Goal: Task Accomplishment & Management: Complete application form

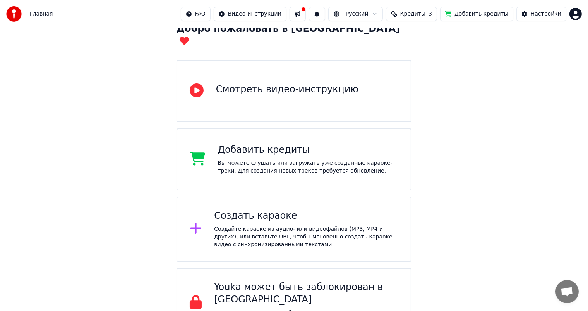
scroll to position [58, 0]
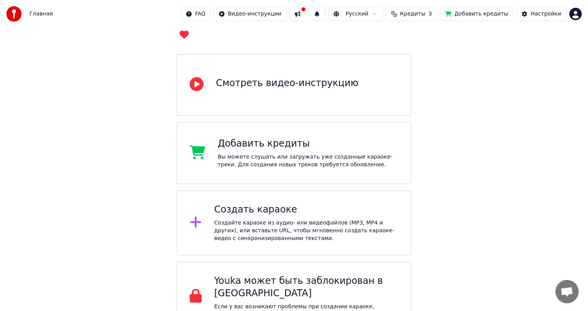
click at [335, 219] on div "Создайте караоке из аудио- или видеофайлов (MP3, MP4 и других), или вставьте UR…" at bounding box center [306, 230] width 184 height 23
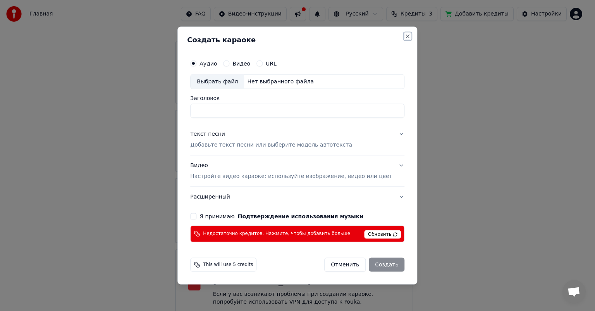
click at [405, 34] on button "Close" at bounding box center [408, 36] width 6 height 6
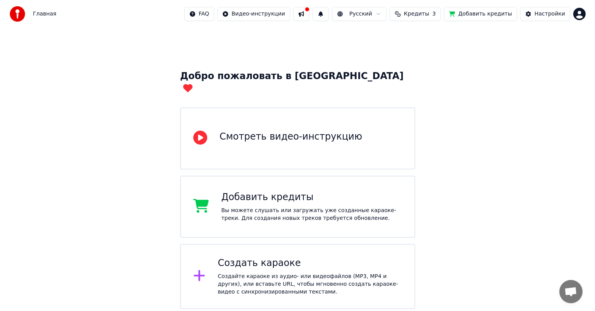
scroll to position [0, 0]
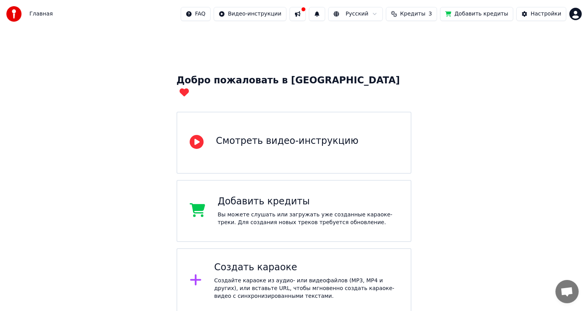
click at [576, 14] on html "Главная FAQ Видео-инструкции Русский Кредиты 3 Добавить кредиты Настройки Добро…" at bounding box center [294, 194] width 588 height 389
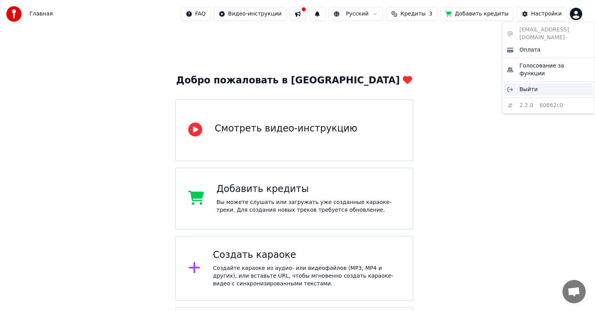
click at [532, 86] on span "Выйти" at bounding box center [528, 90] width 18 height 8
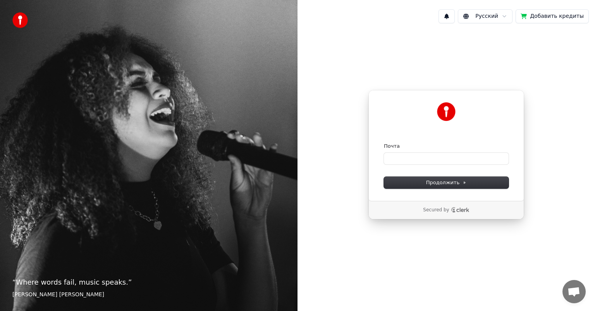
click at [424, 164] on form "Почта Продолжить" at bounding box center [446, 166] width 125 height 46
click at [424, 160] on input "Почта" at bounding box center [446, 159] width 125 height 12
click at [433, 181] on span "Продолжить" at bounding box center [446, 182] width 41 height 7
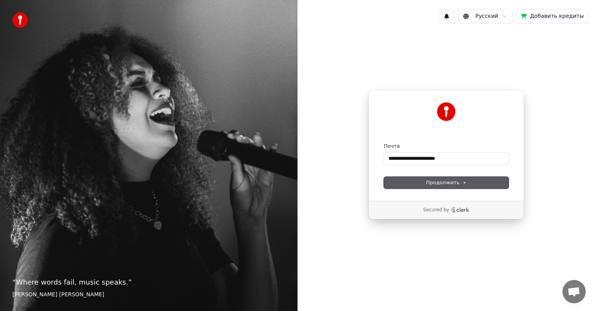
type input "**********"
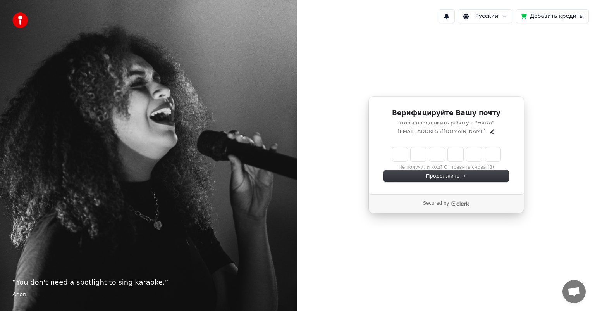
click at [406, 156] on input "Enter verification code" at bounding box center [446, 154] width 108 height 14
type input "******"
